Goal: Task Accomplishment & Management: Complete application form

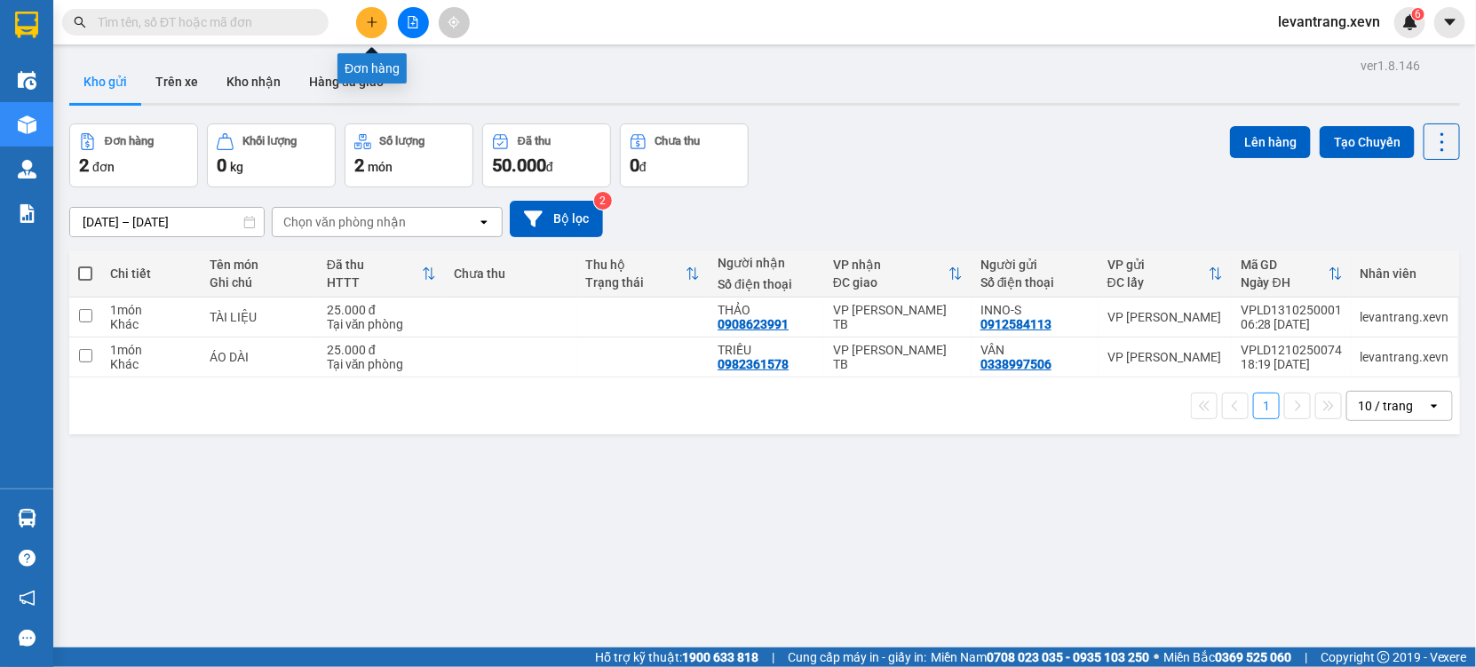
click at [362, 20] on button at bounding box center [371, 22] width 31 height 31
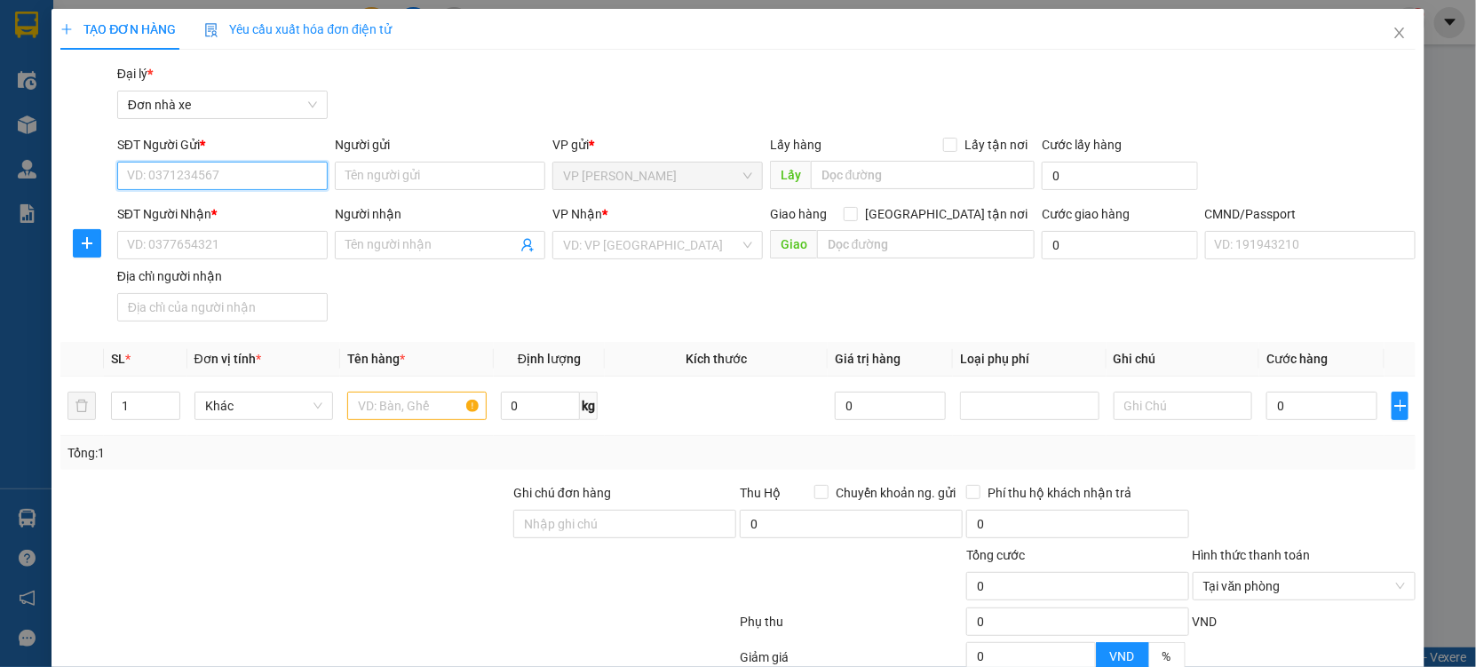
click at [279, 181] on input "SĐT Người Gửi *" at bounding box center [222, 176] width 210 height 28
type input "0912468100"
click at [267, 200] on div "0912468100 - Hòa" at bounding box center [220, 211] width 209 height 28
type input "Hòa"
type input "0913397170"
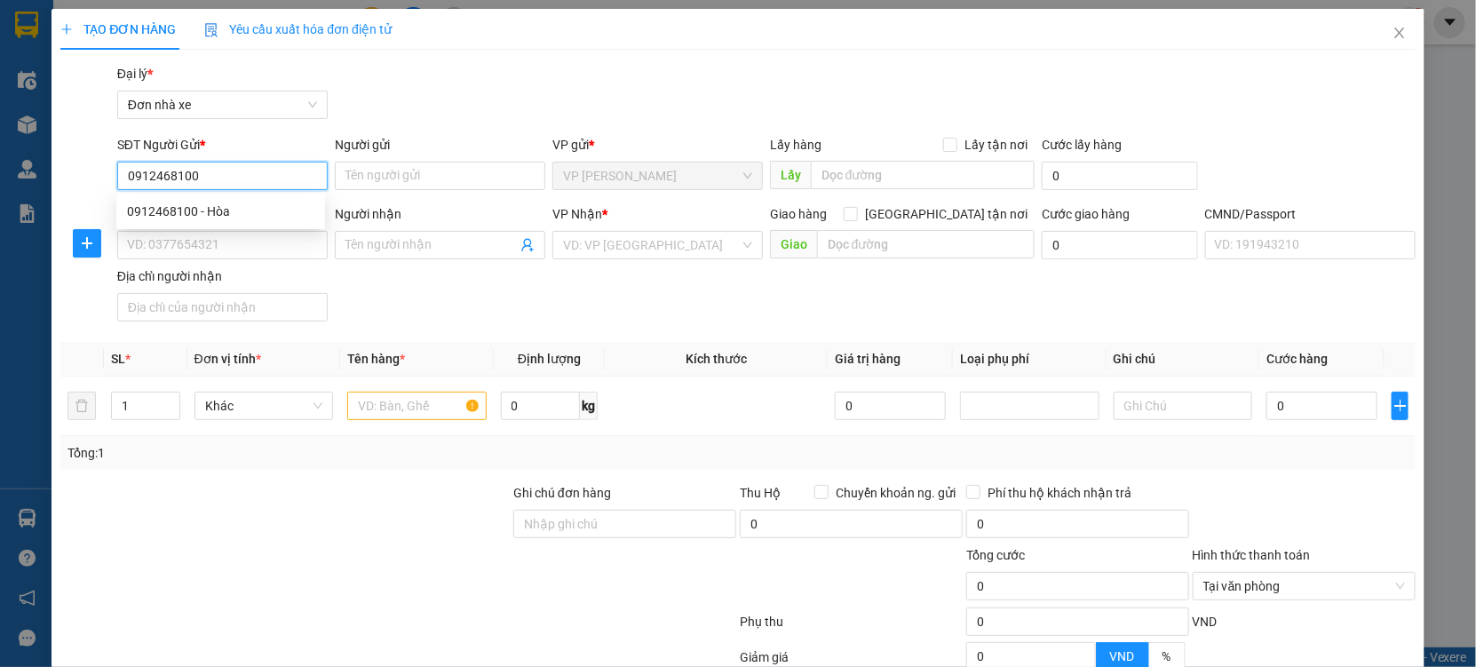
type input "[PERSON_NAME]"
type input "037201002722 [PERSON_NAME]"
type input "0912468100"
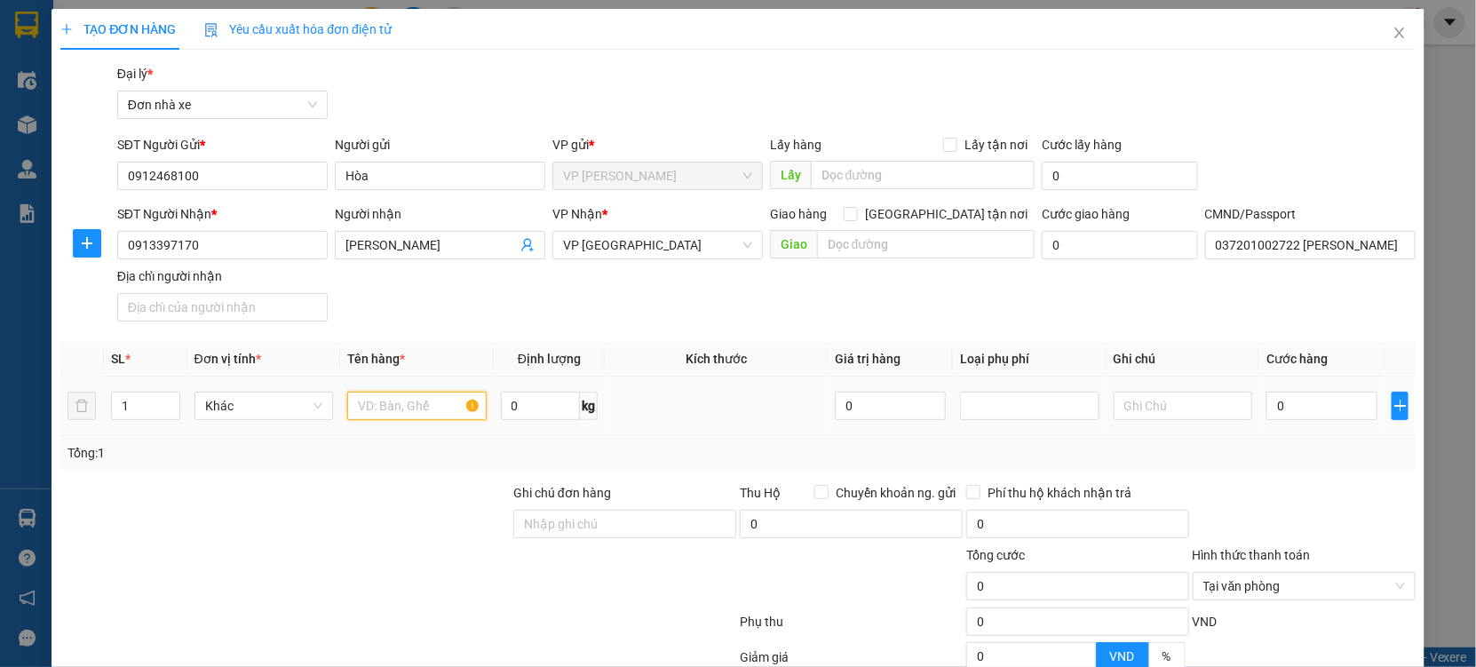
click at [393, 409] on input "text" at bounding box center [416, 406] width 139 height 28
type input "vòng bi"
click at [548, 406] on input "0" at bounding box center [540, 406] width 79 height 28
type input "0"
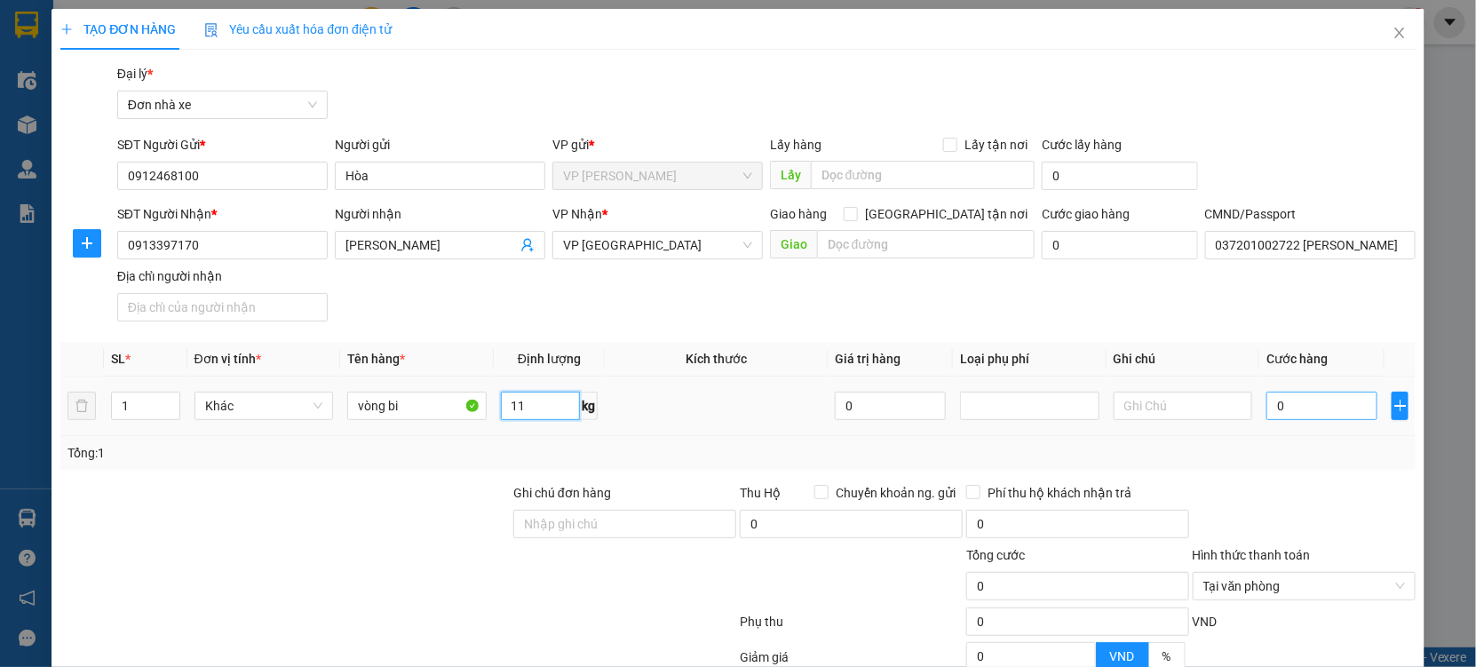
type input "11"
click at [1303, 408] on input "0" at bounding box center [1321, 406] width 111 height 28
type input "003"
type input "3"
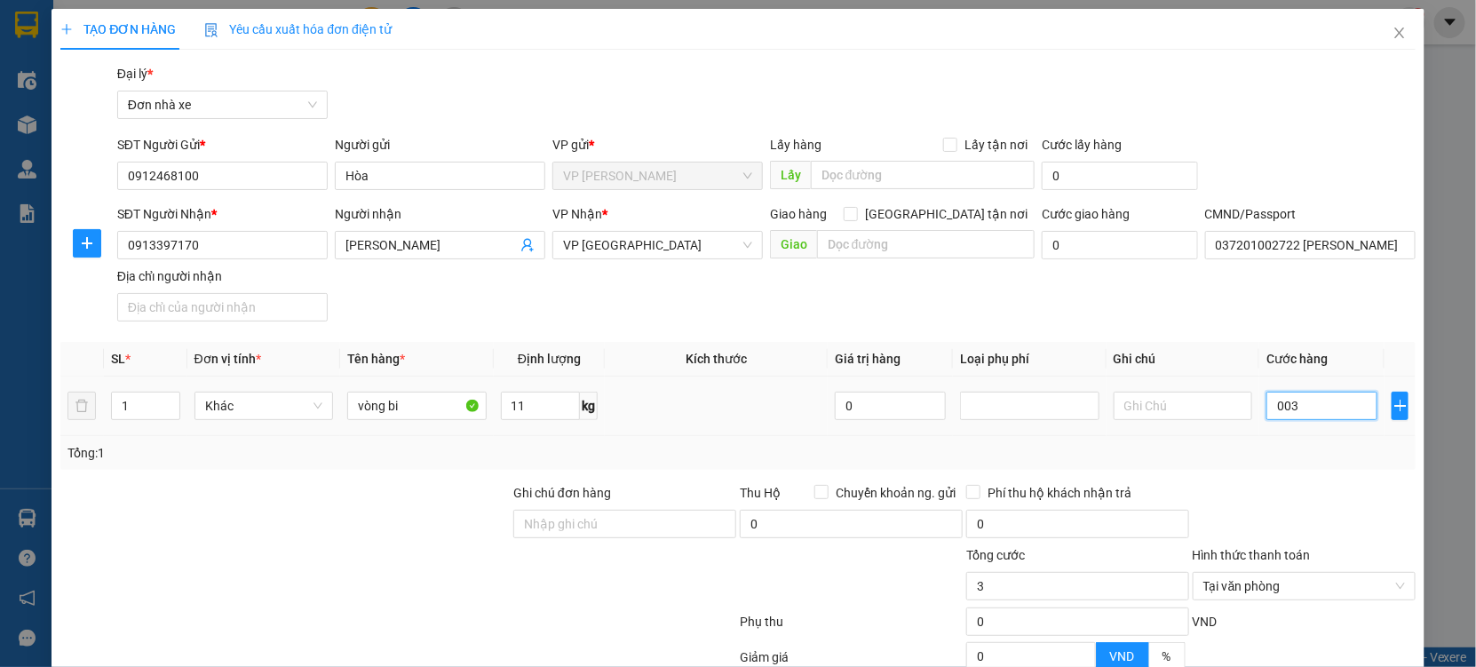
type input "0.035"
type input "35"
type input "00.350"
type input "350"
type input "0.003.500"
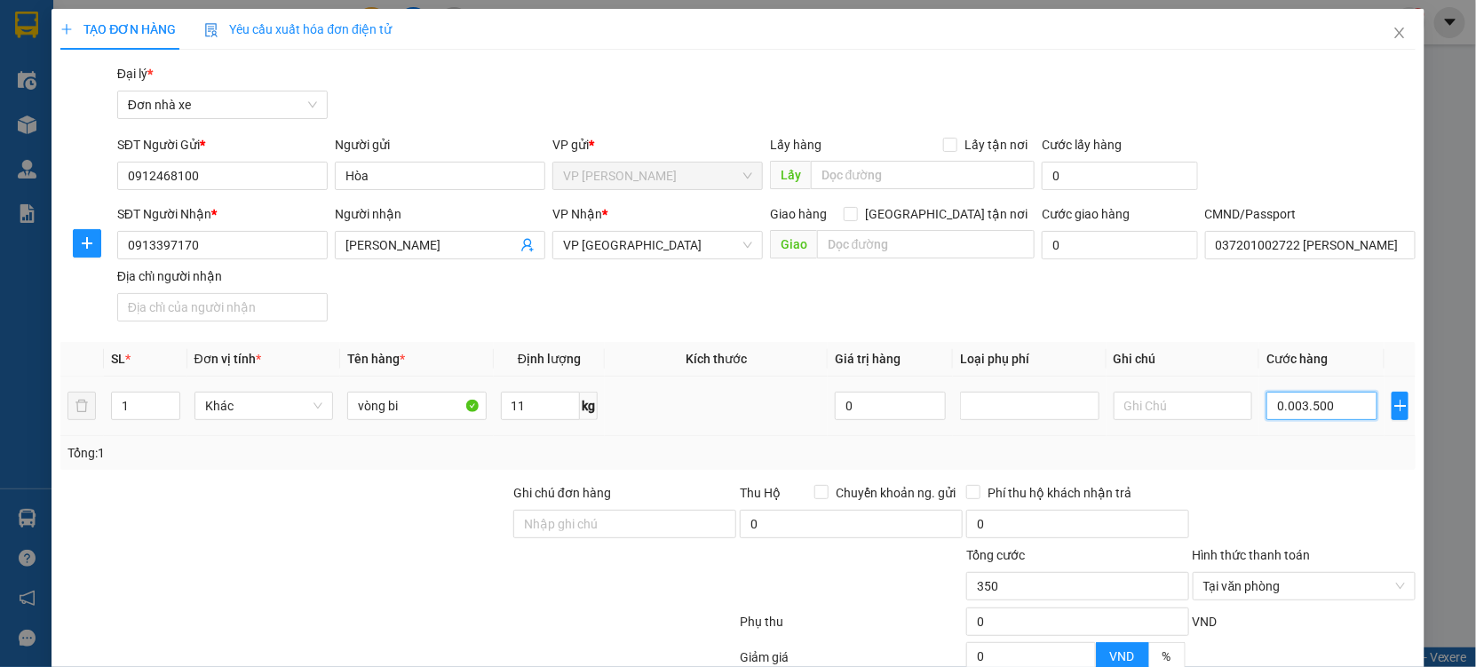
type input "3.500"
type input "000.035.000"
type input "35.000"
type input "0.035.000"
type input "35.000"
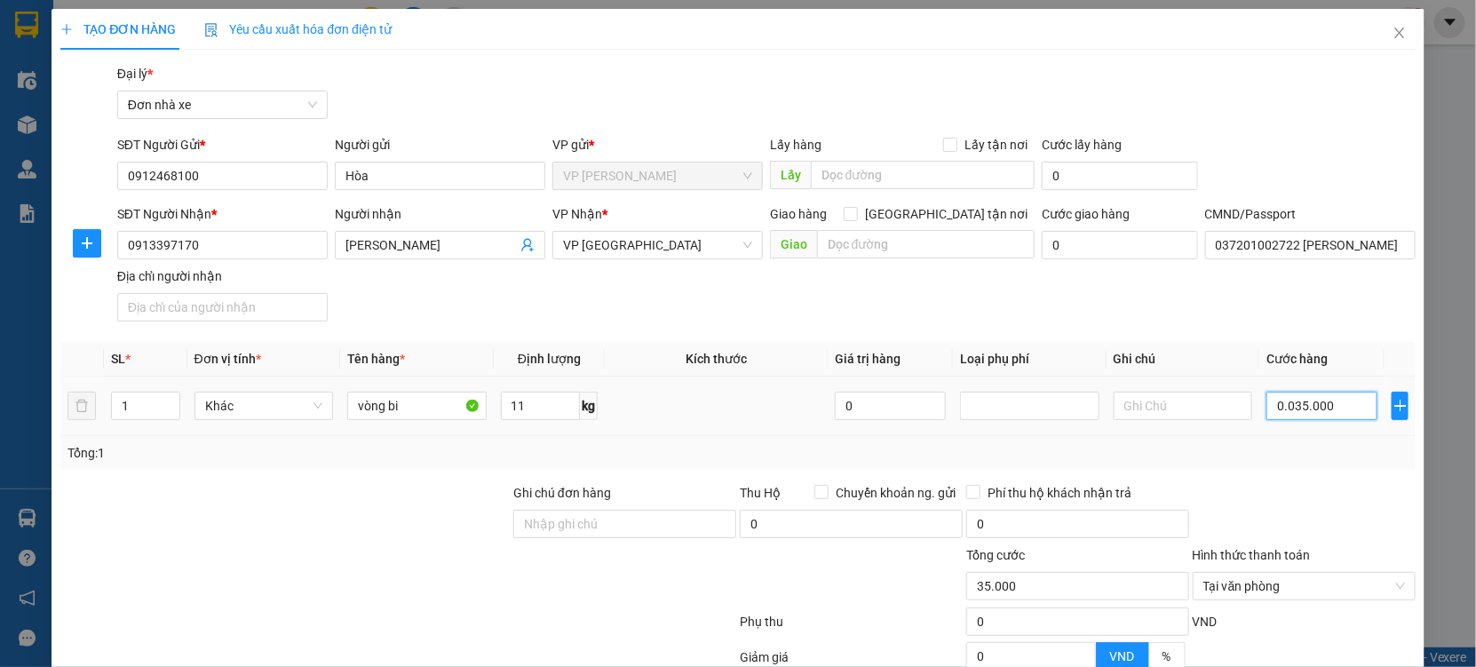
drag, startPoint x: 1333, startPoint y: 412, endPoint x: 1252, endPoint y: 411, distance: 80.8
click at [1259, 411] on td "0.035.000" at bounding box center [1321, 406] width 125 height 59
type input "3"
type input "35"
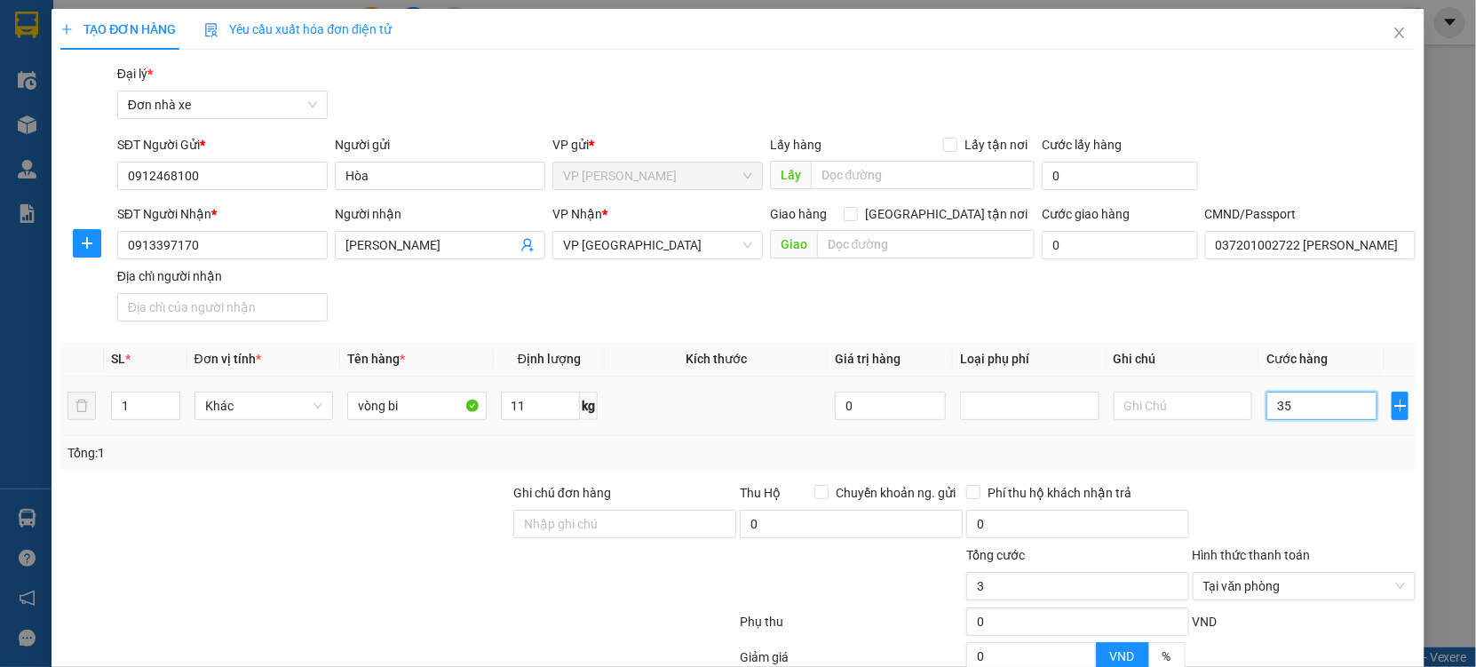
type input "35"
type input "350"
type input "3.500"
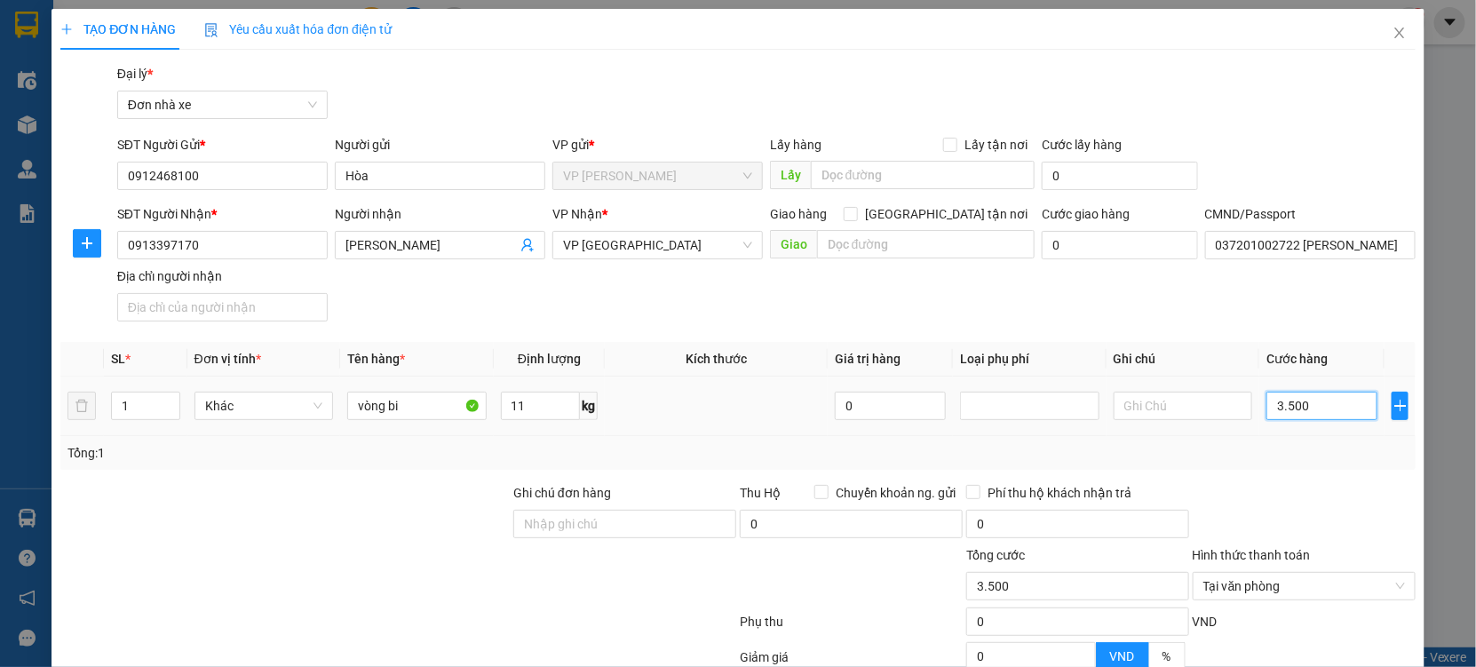
type input "335.000"
type input "035.000"
type input "35.000"
click at [1272, 400] on input "035.000" at bounding box center [1321, 406] width 111 height 28
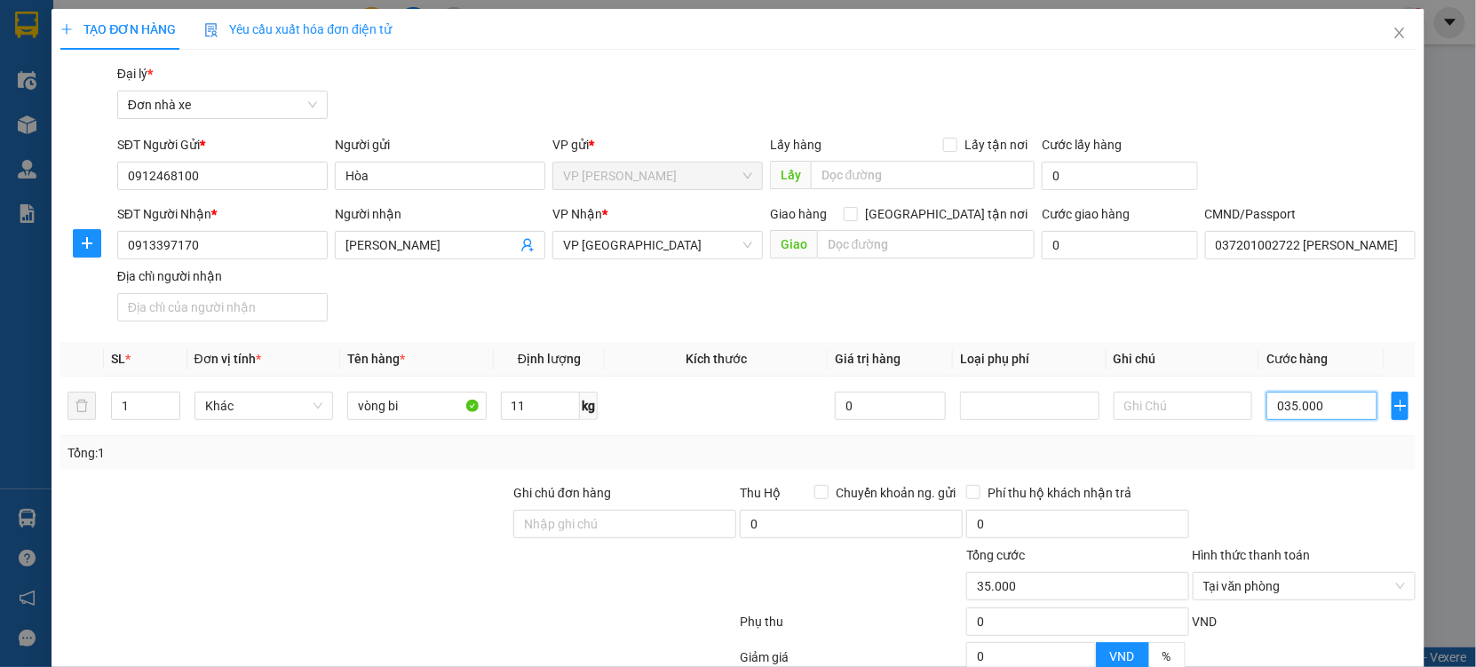
type input "35.000"
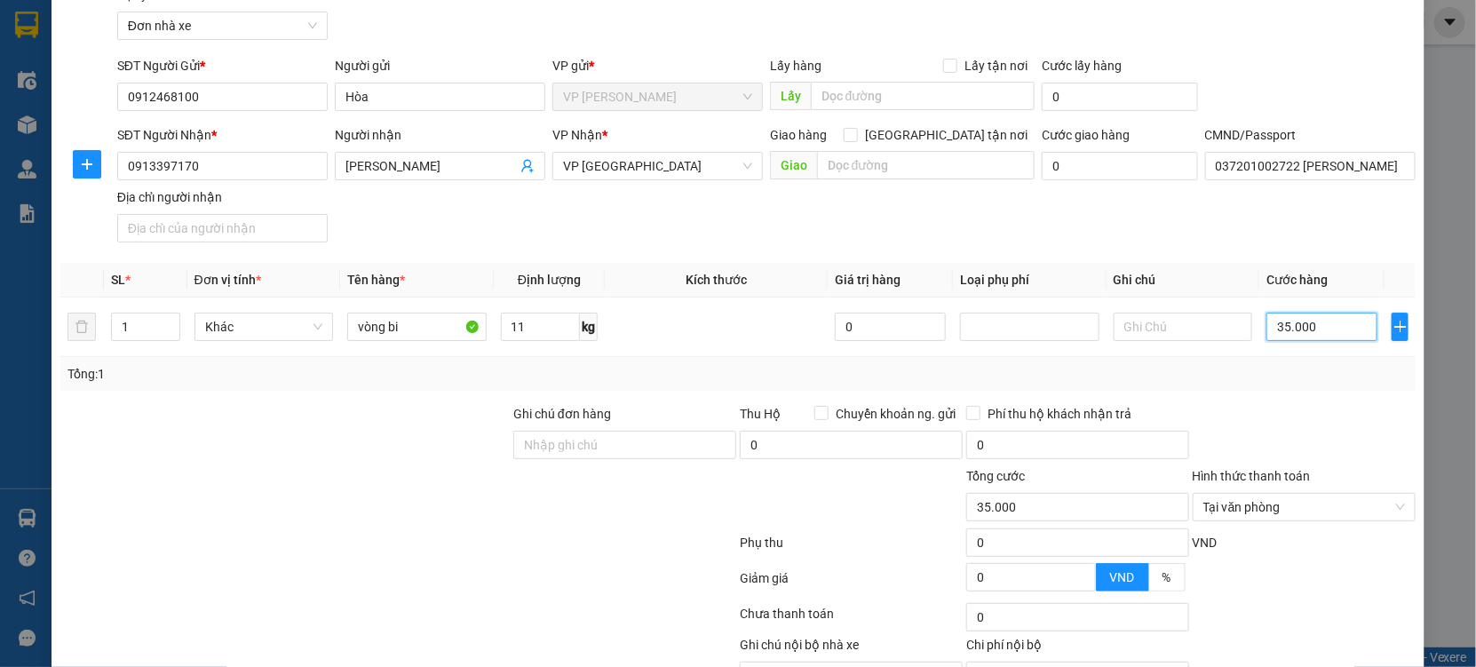
scroll to position [178, 0]
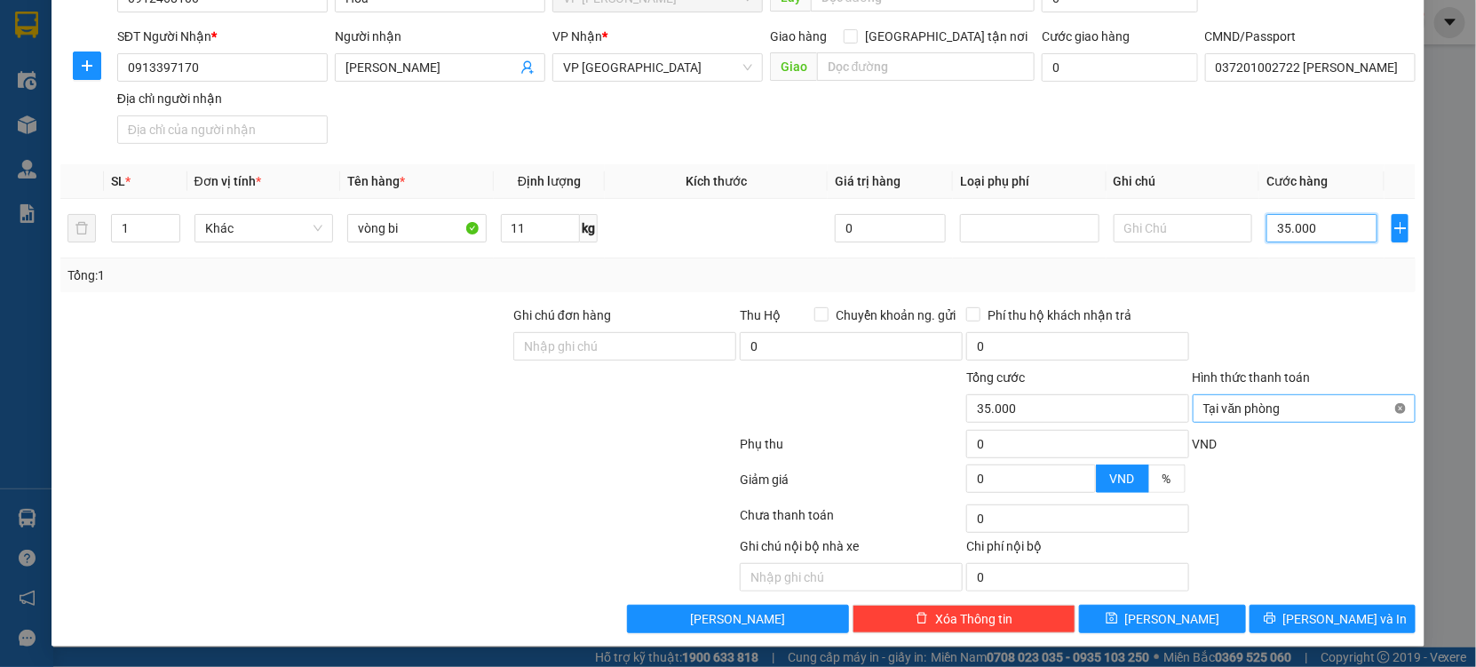
type input "35.000"
click at [1280, 605] on button "[PERSON_NAME] và In" at bounding box center [1332, 619] width 166 height 28
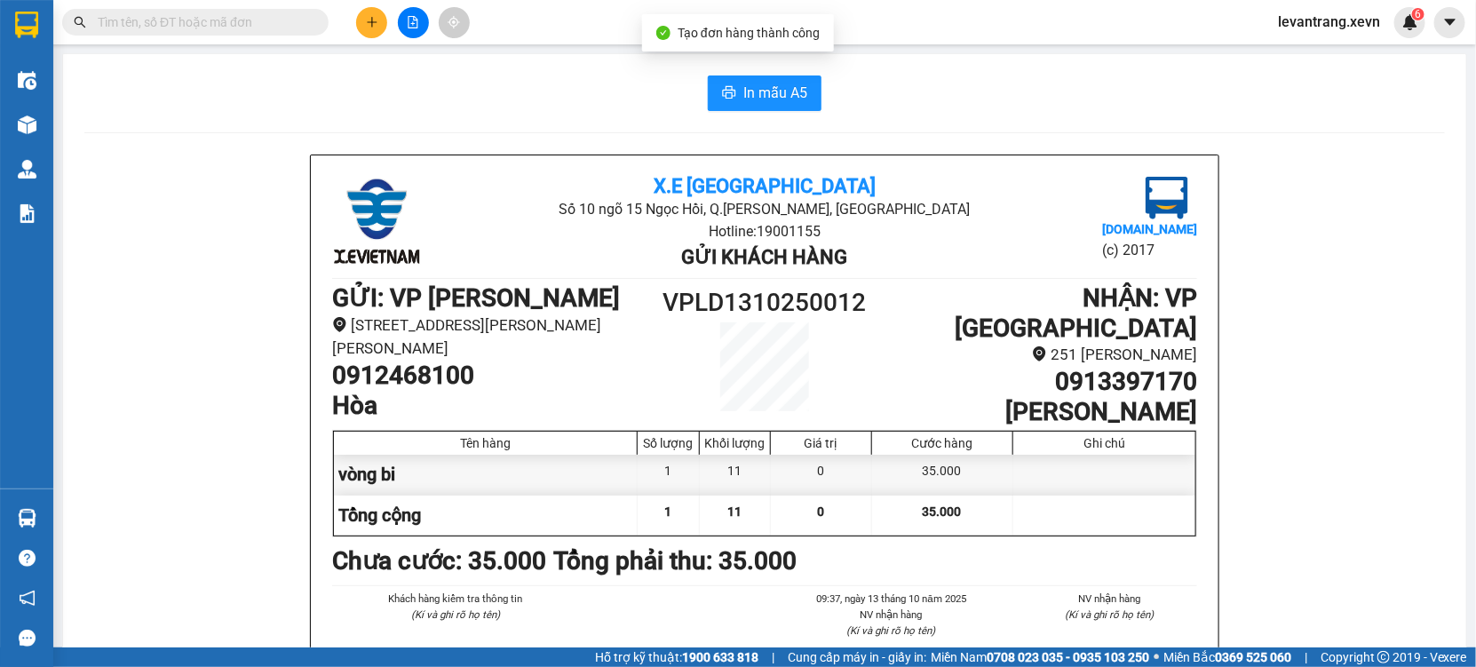
click at [763, 103] on span "In mẫu A5" at bounding box center [775, 93] width 64 height 22
